Goal: Task Accomplishment & Management: Use online tool/utility

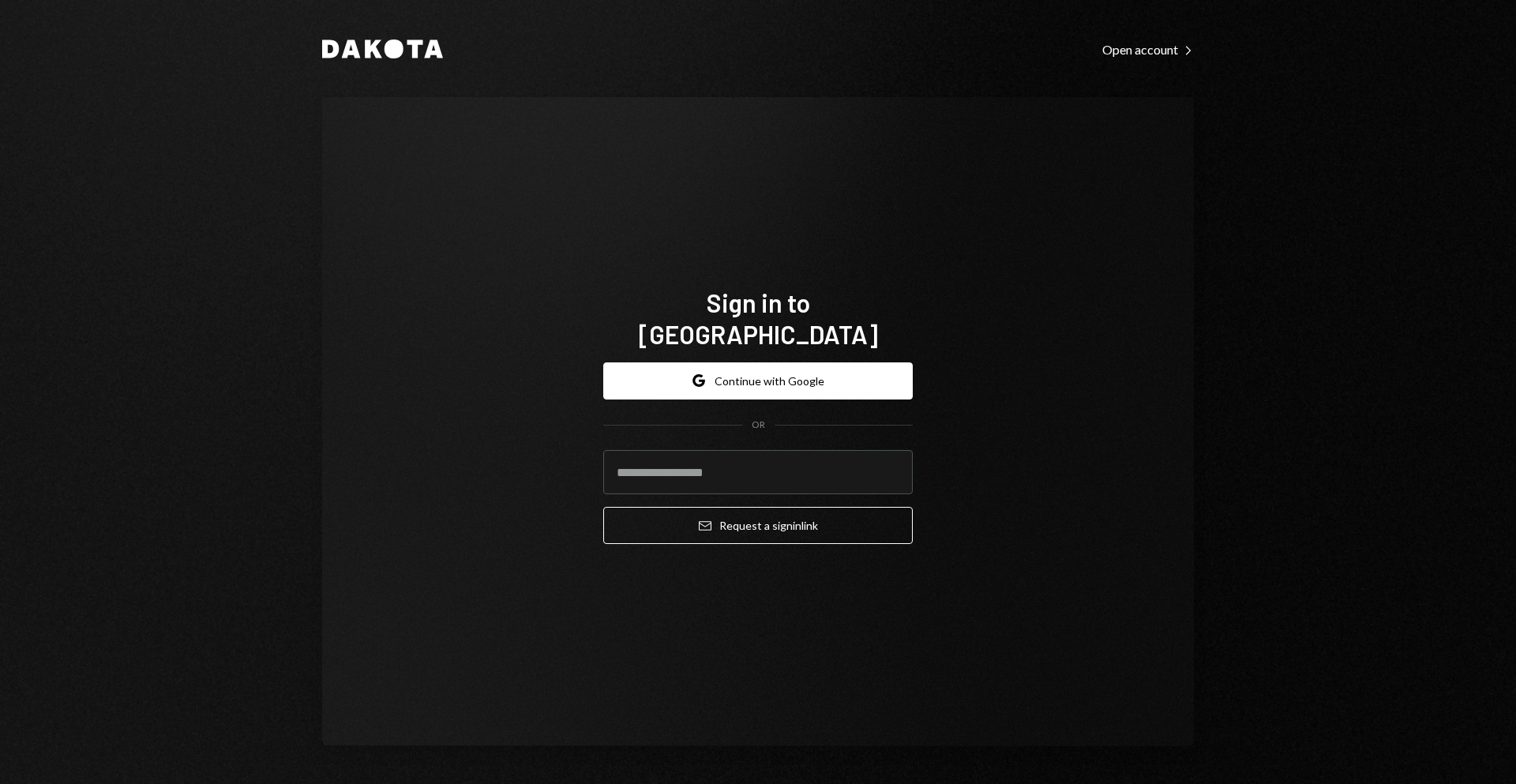
drag, startPoint x: 1291, startPoint y: 200, endPoint x: 1271, endPoint y: 3, distance: 198.0
click at [1127, 151] on div "Dakota Open account Right Caret Sign in to Dakota Google Continue with Google O…" at bounding box center [758, 392] width 1516 height 784
click at [832, 364] on button "Google Continue with Google" at bounding box center [758, 380] width 309 height 37
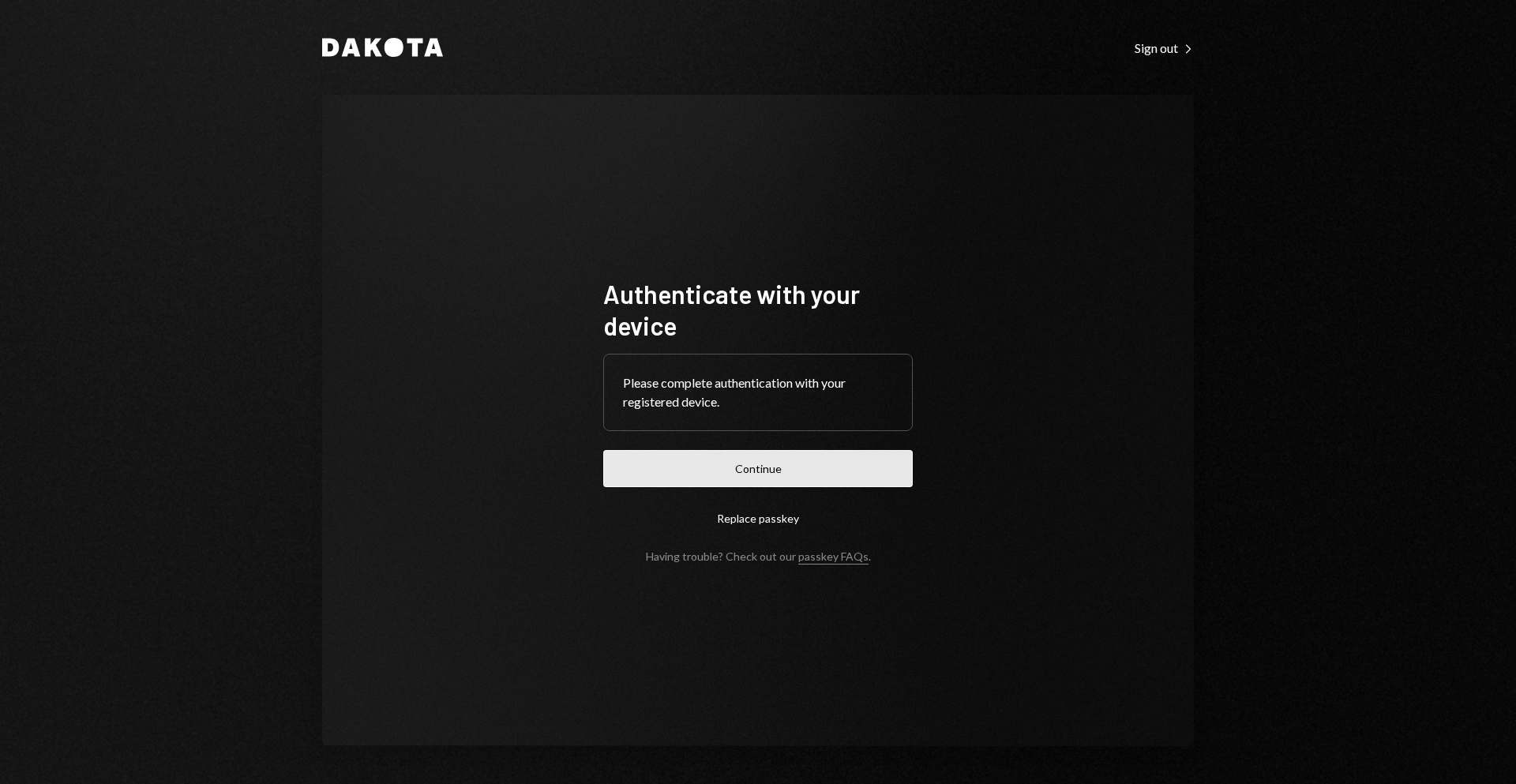
click at [744, 477] on button "Continue" at bounding box center [758, 468] width 309 height 37
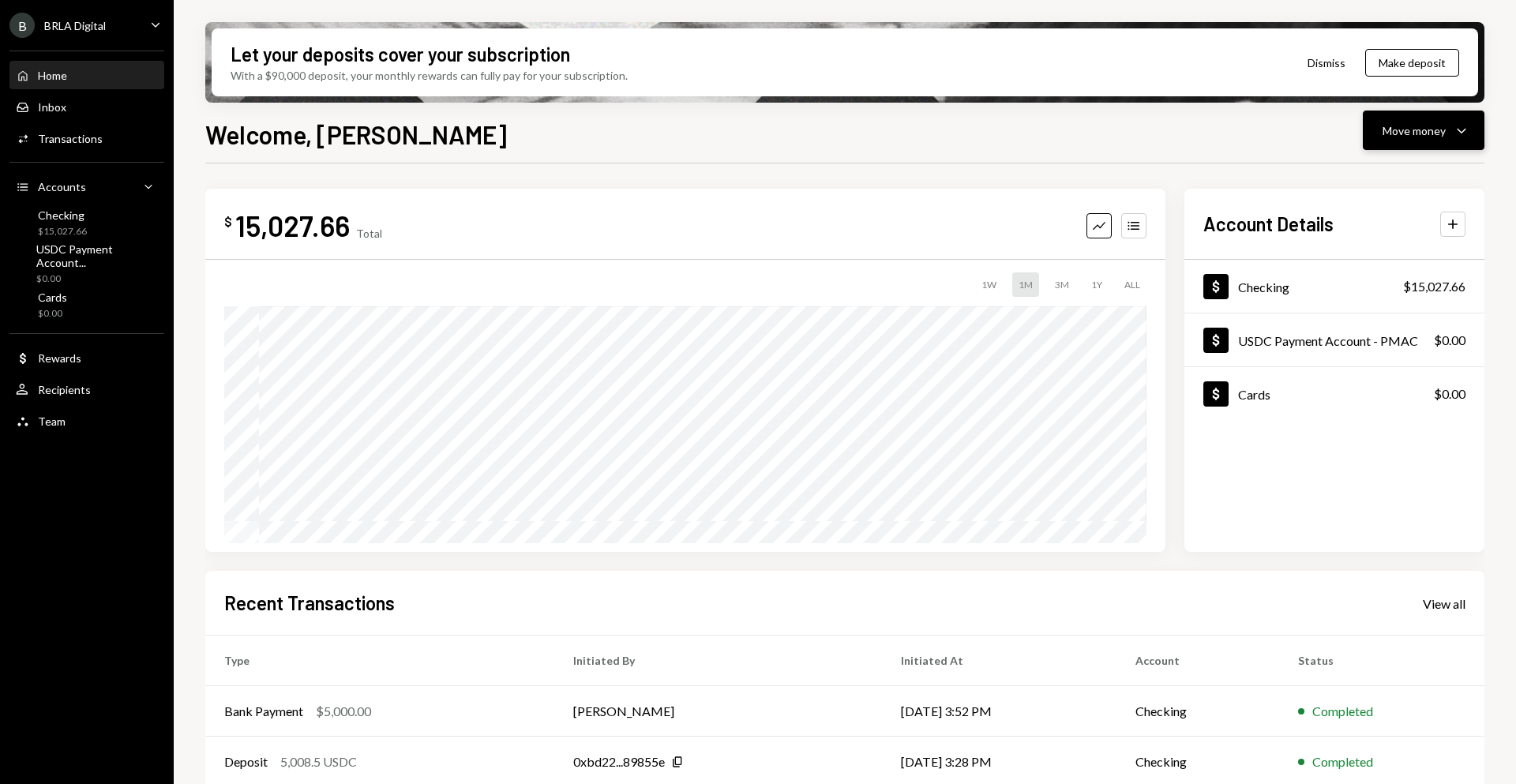
click at [1414, 128] on div "Move money" at bounding box center [1414, 130] width 63 height 16
click at [1377, 176] on div "Send" at bounding box center [1411, 177] width 116 height 16
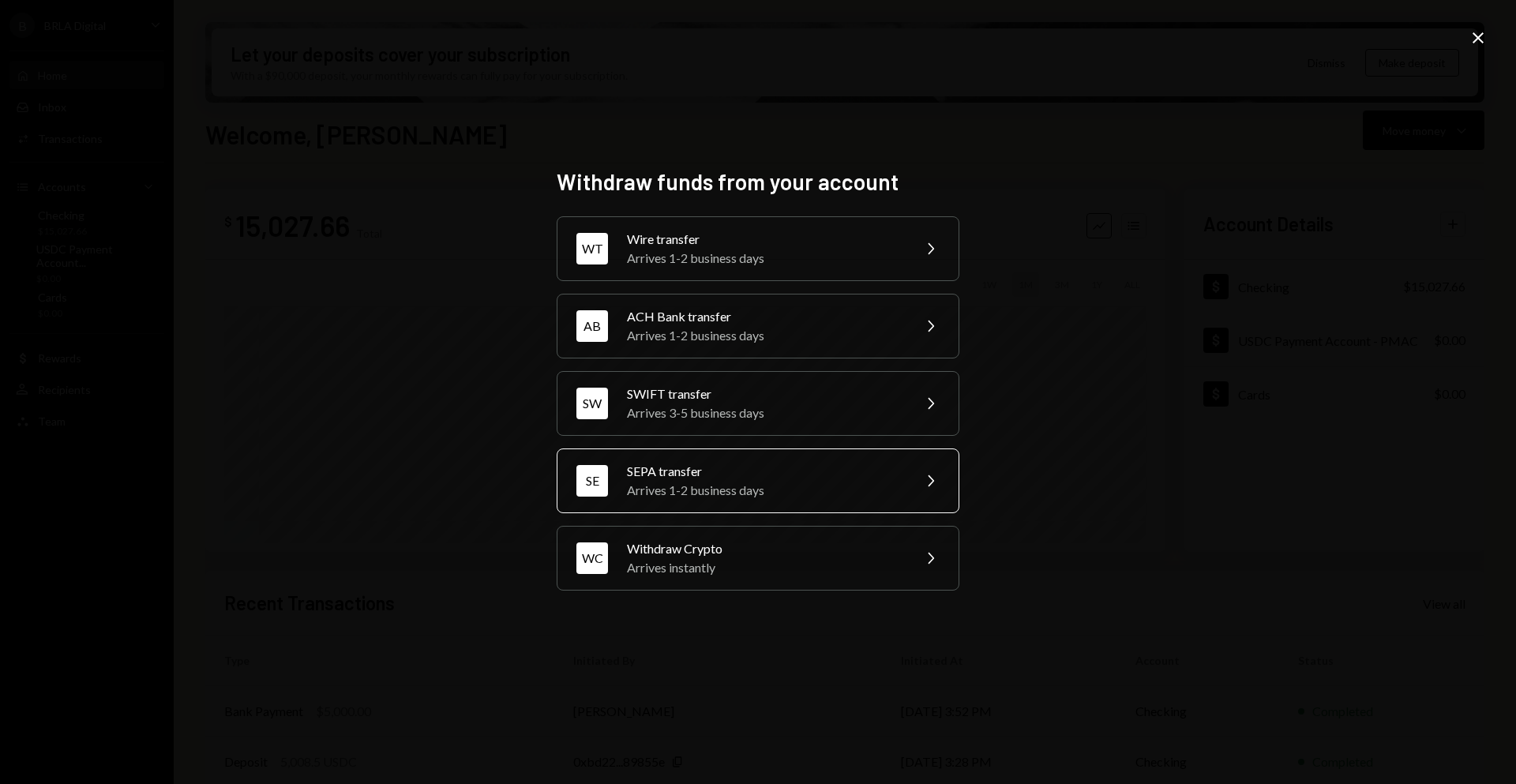
click at [794, 481] on div "Arrives 1-2 business days" at bounding box center [764, 490] width 275 height 19
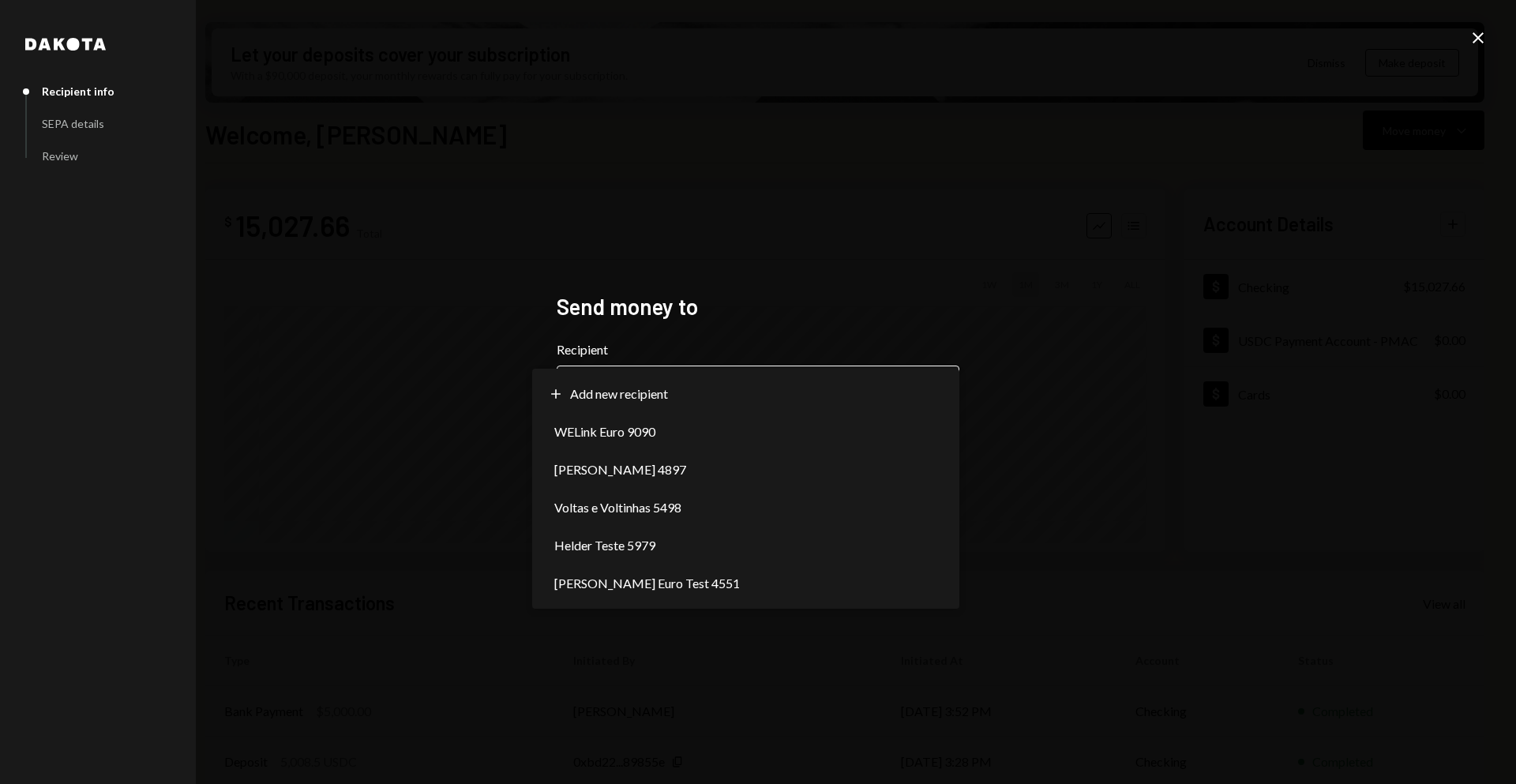
click at [822, 404] on body "B BRLA Digital Caret Down Home Home Inbox Inbox Activities Transactions Account…" at bounding box center [758, 392] width 1516 height 784
select select "**********"
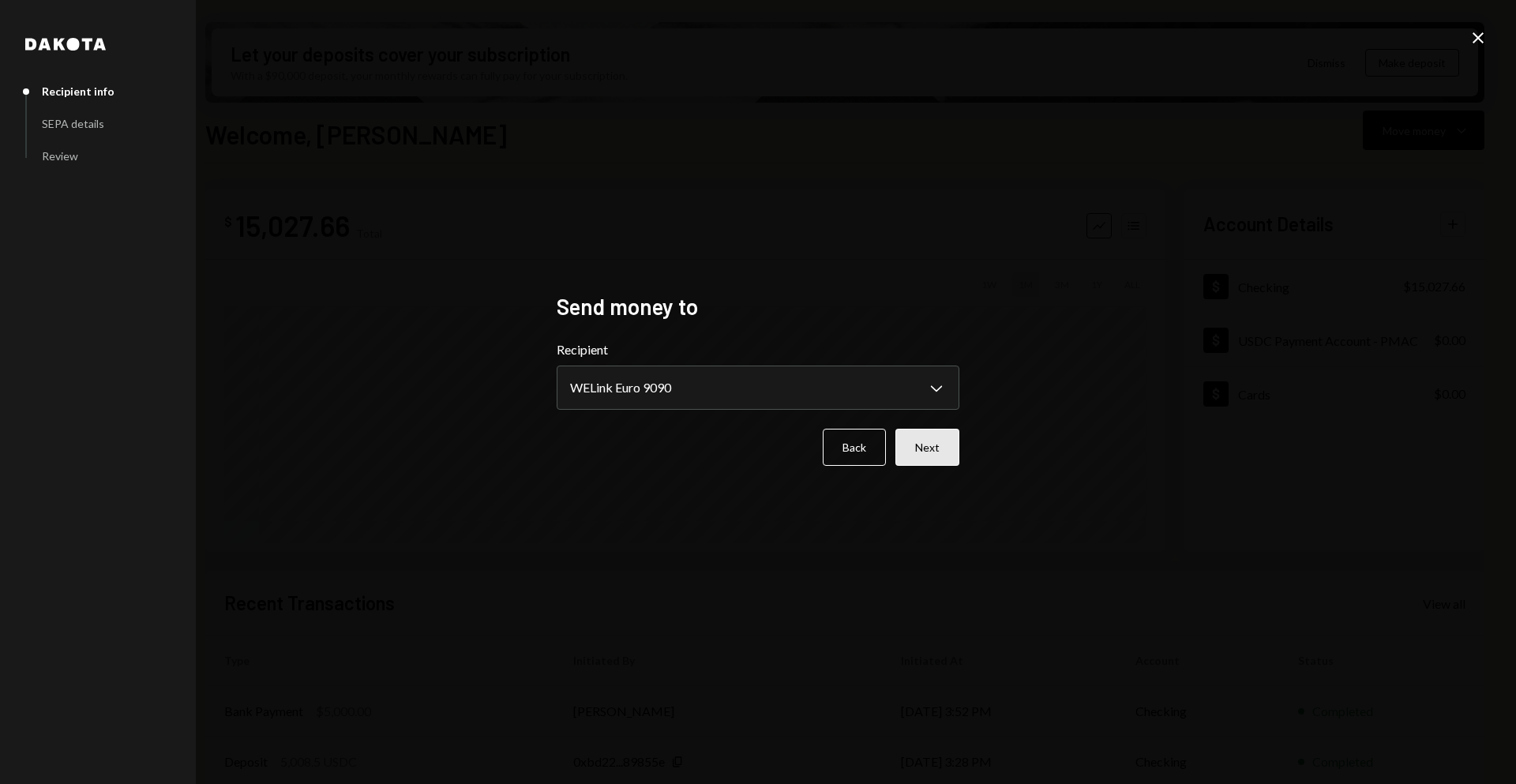
click at [930, 458] on button "Next" at bounding box center [927, 446] width 64 height 37
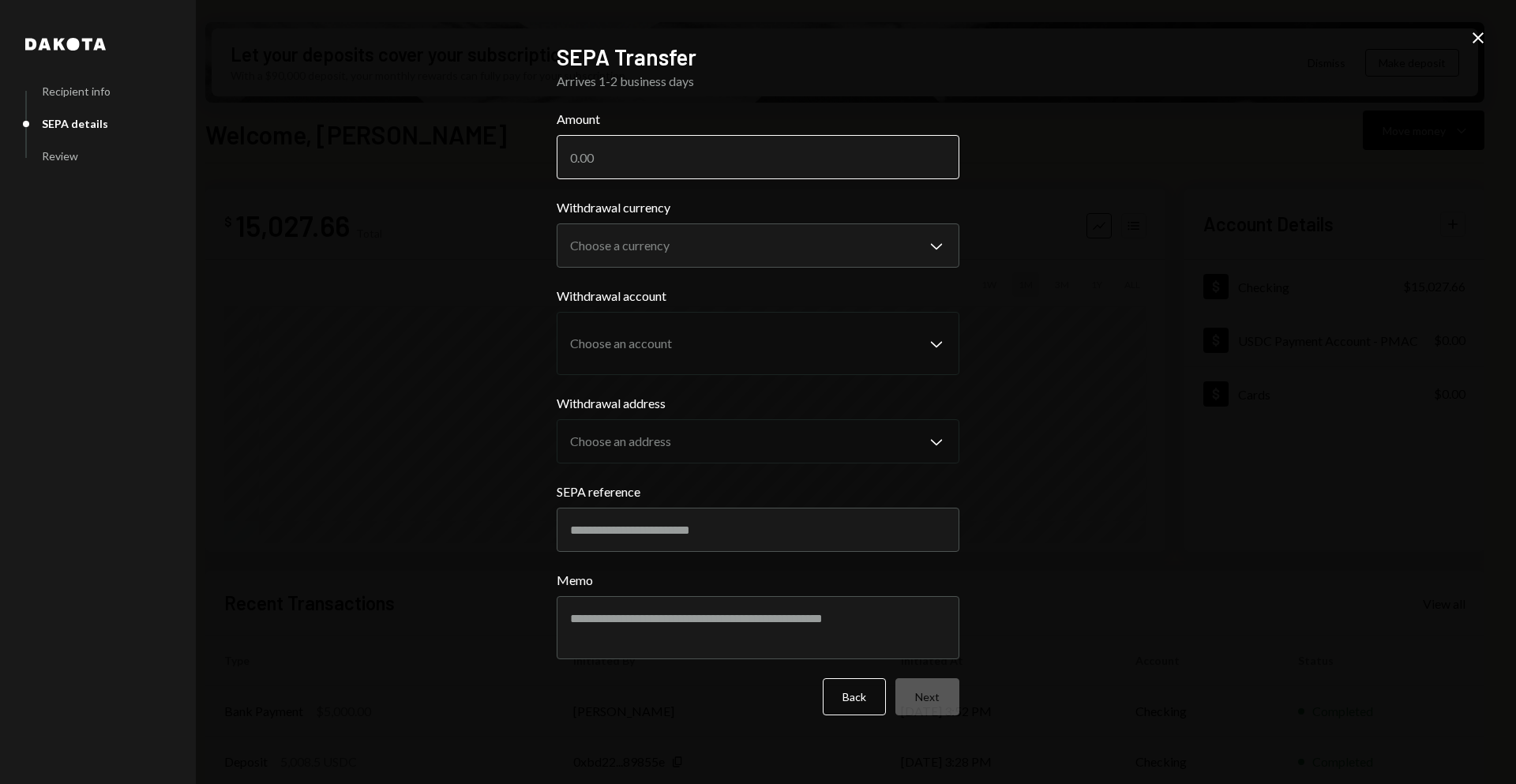
click at [716, 155] on input "Amount" at bounding box center [758, 158] width 403 height 45
